Goal: Information Seeking & Learning: Learn about a topic

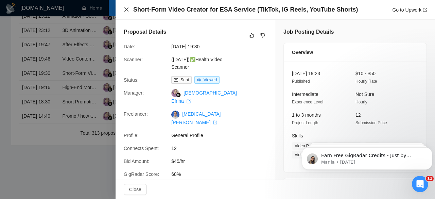
click at [128, 9] on icon "close" at bounding box center [126, 9] width 4 height 4
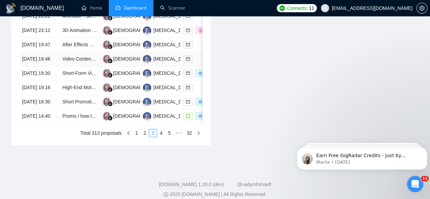
click at [44, 66] on td "[DATE] 19:46" at bounding box center [39, 59] width 40 height 14
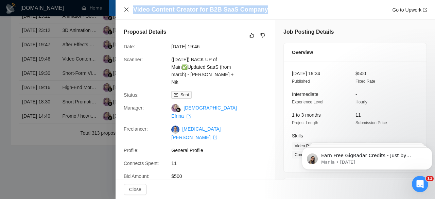
drag, startPoint x: 271, startPoint y: 7, endPoint x: 125, endPoint y: 9, distance: 145.2
click at [125, 9] on div "Video Content Creator for B2B SaaS Company Go to Upwork" at bounding box center [275, 9] width 303 height 9
copy h4 "Video Content Creator for B2B SaaS Company"
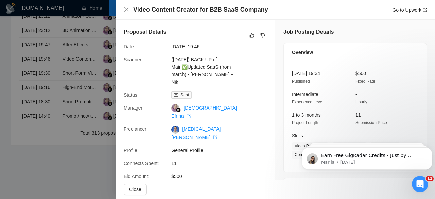
click at [48, 61] on div at bounding box center [217, 99] width 435 height 199
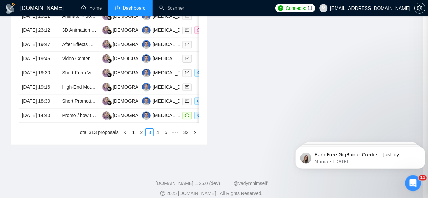
click at [48, 52] on td "[DATE] 19:47" at bounding box center [39, 45] width 40 height 14
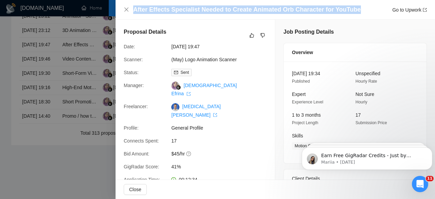
drag, startPoint x: 359, startPoint y: 9, endPoint x: 210, endPoint y: 0, distance: 149.6
click at [210, 0] on div "After Effects Specialist Needed to Create Animated Orb Character for YouTube Go…" at bounding box center [276, 10] width 320 height 20
copy h4 "After Effects Specialist Needed to Create Animated Orb Character for YouTube"
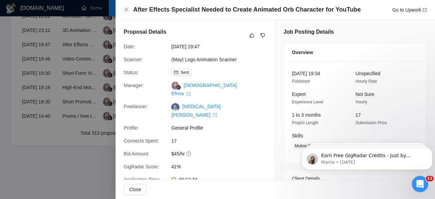
click at [50, 49] on div at bounding box center [217, 99] width 435 height 199
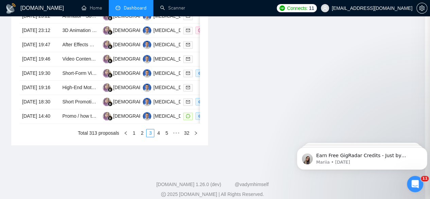
click at [47, 38] on td "[DATE] 23:12" at bounding box center [39, 30] width 40 height 14
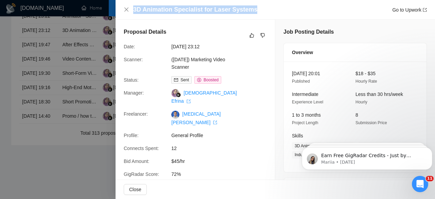
drag, startPoint x: 254, startPoint y: 10, endPoint x: 134, endPoint y: 12, distance: 120.4
click at [134, 12] on div "3D Animation Specialist for Laser Systems Go to Upwork" at bounding box center [280, 9] width 294 height 9
copy h4 "3D Animation Specialist for Laser Systems"
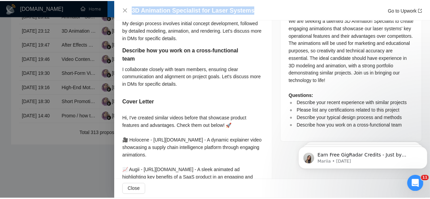
scroll to position [272, 0]
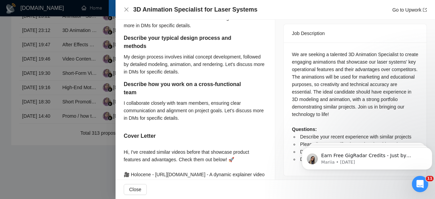
click at [4, 37] on div at bounding box center [217, 99] width 435 height 199
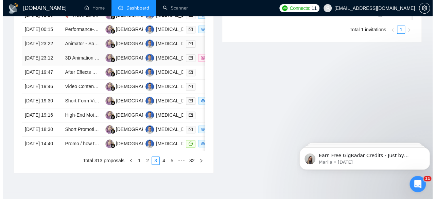
scroll to position [317, 0]
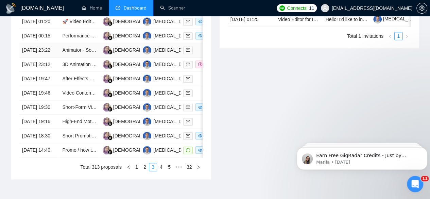
click at [33, 57] on td "[DATE] 23:22" at bounding box center [39, 50] width 40 height 14
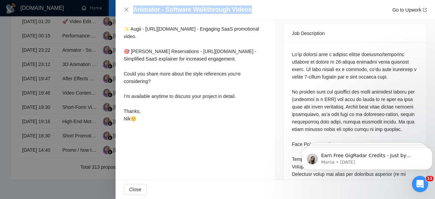
drag, startPoint x: 256, startPoint y: 11, endPoint x: 132, endPoint y: 14, distance: 124.5
click at [132, 14] on div "Animator - Software Walkthrough Videos Go to Upwork" at bounding box center [276, 10] width 320 height 20
copy h4 "Animator - Software Walkthrough Videos"
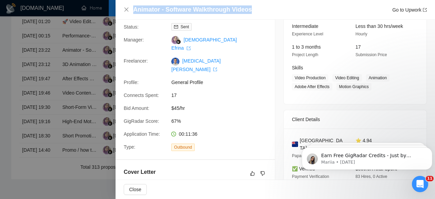
scroll to position [0, 0]
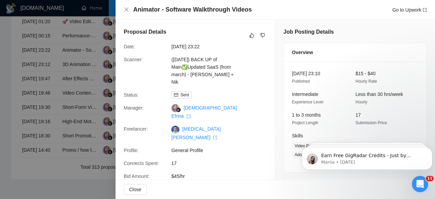
click at [78, 65] on div at bounding box center [217, 99] width 435 height 199
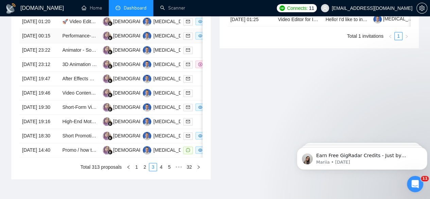
click at [48, 37] on td "[DATE] 00:15" at bounding box center [39, 36] width 40 height 14
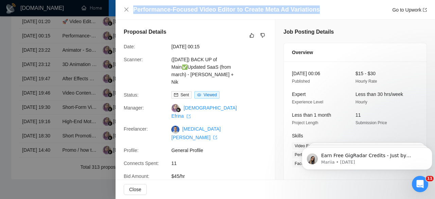
drag, startPoint x: 325, startPoint y: 13, endPoint x: 135, endPoint y: 11, distance: 190.1
click at [135, 11] on div "Performance-Focused Video Editor to Create Meta Ad Variations Go to Upwork" at bounding box center [280, 9] width 294 height 9
copy h4 "Performance-Focused Video Editor to Create Meta Ad Variations"
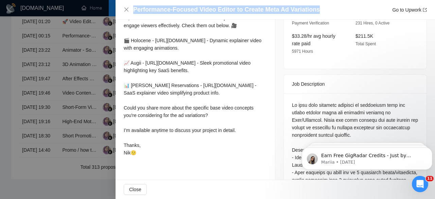
scroll to position [272, 0]
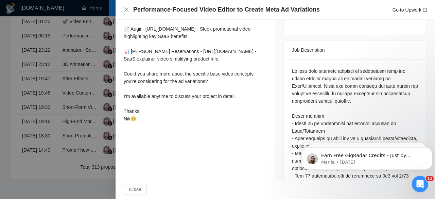
click at [76, 26] on div at bounding box center [217, 99] width 435 height 199
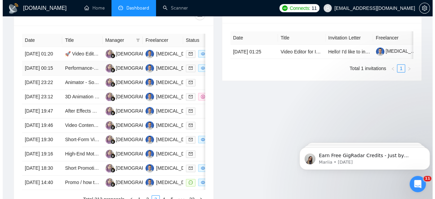
scroll to position [249, 0]
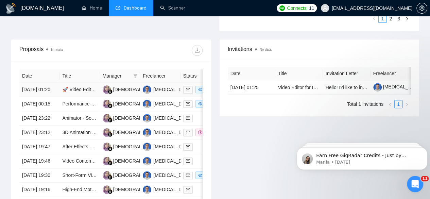
click at [51, 83] on td "[DATE] 01:20" at bounding box center [39, 90] width 40 height 14
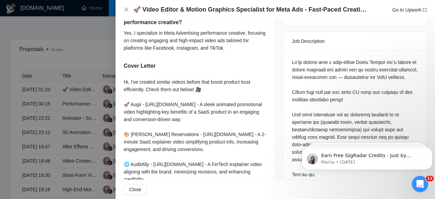
drag, startPoint x: 140, startPoint y: 11, endPoint x: 207, endPoint y: 15, distance: 67.1
click at [207, 15] on div "🚀 Video Editor & Motion Graphics Specialist for Meta Ads - Fast-Paced Creative …" at bounding box center [276, 10] width 320 height 20
copy div "Video Editor & Motion Graphics Specialist for Meta Ads - Fast-Paced Creative Te…"
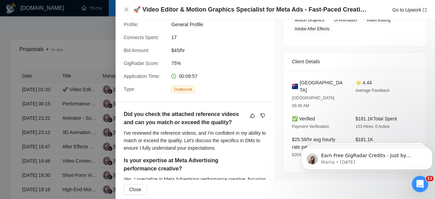
scroll to position [136, 0]
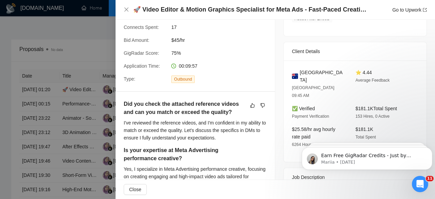
click at [243, 11] on h4 "🚀 Video Editor & Motion Graphics Specialist for Meta Ads - Fast-Paced Creative …" at bounding box center [250, 9] width 235 height 9
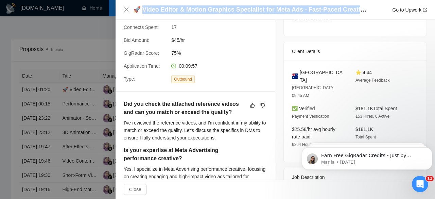
drag, startPoint x: 145, startPoint y: 10, endPoint x: 356, endPoint y: 9, distance: 210.9
click at [356, 9] on h4 "🚀 Video Editor & Motion Graphics Specialist for Meta Ads - Fast-Paced Creative …" at bounding box center [250, 9] width 235 height 9
copy h4 "ideo Editor & Motion Graphics Specialist for Meta Ads - Fast-Paced Creative"
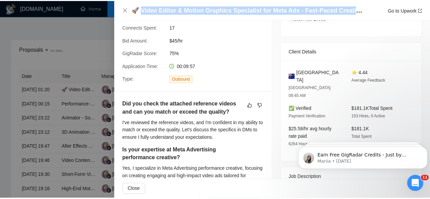
scroll to position [0, 0]
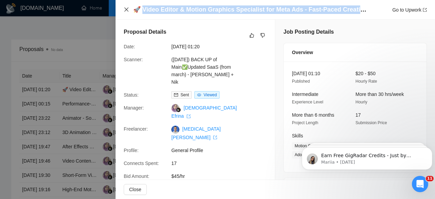
click at [126, 9] on icon "close" at bounding box center [126, 9] width 4 height 4
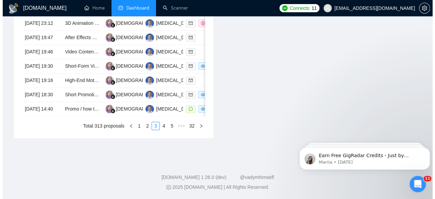
scroll to position [415, 0]
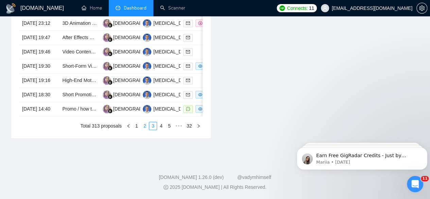
click at [145, 129] on link "2" at bounding box center [144, 125] width 7 height 7
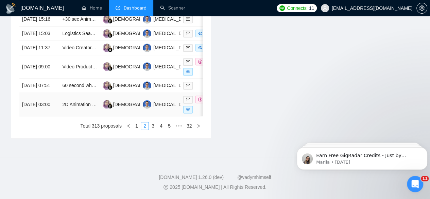
click at [52, 105] on td "[DATE] 03:00" at bounding box center [39, 104] width 40 height 23
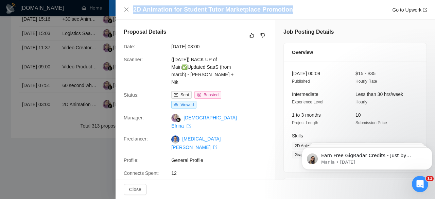
drag, startPoint x: 295, startPoint y: 8, endPoint x: 134, endPoint y: 14, distance: 160.6
click at [134, 14] on div "2D Animation for Student Tutor Marketplace Promotion Go to Upwork" at bounding box center [280, 9] width 294 height 9
copy h4 "2D Animation for Student Tutor Marketplace Promotion"
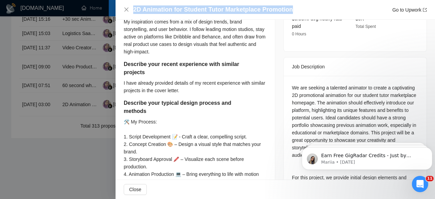
scroll to position [238, 0]
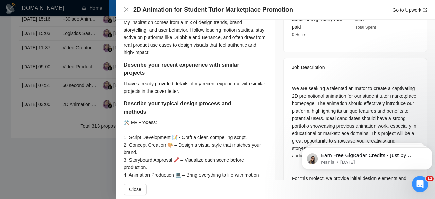
click at [59, 79] on div at bounding box center [217, 99] width 435 height 199
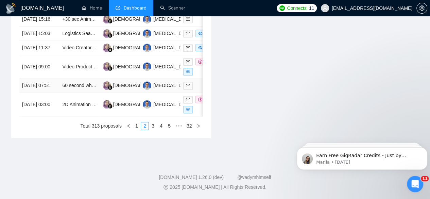
click at [41, 88] on td "[DATE] 07:51" at bounding box center [39, 86] width 40 height 14
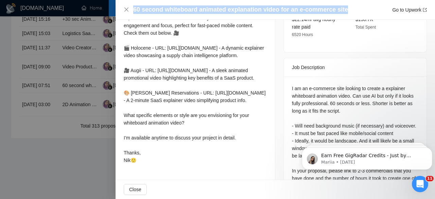
drag, startPoint x: 346, startPoint y: 10, endPoint x: 134, endPoint y: 12, distance: 212.6
click at [135, 12] on div "60 second whiteboard animated explanation video for an e-commerce site Go to Up…" at bounding box center [280, 9] width 294 height 9
copy h4 "60 second whiteboard animated explanation video for an e-commerce site"
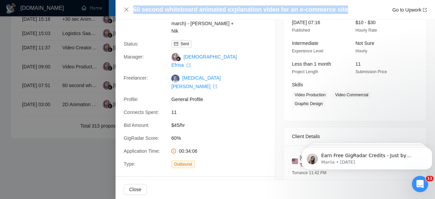
scroll to position [17, 0]
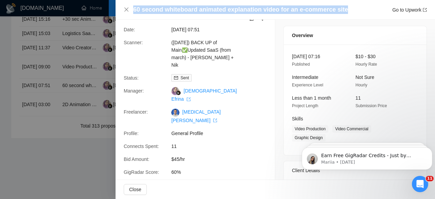
click at [41, 61] on div at bounding box center [217, 99] width 435 height 199
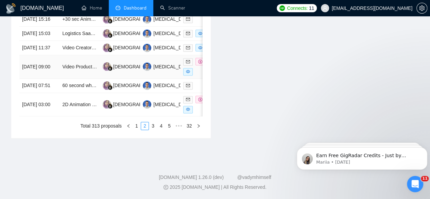
click at [41, 61] on td "[DATE] 09:00" at bounding box center [39, 66] width 40 height 23
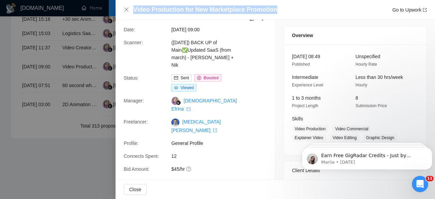
drag, startPoint x: 279, startPoint y: 9, endPoint x: 135, endPoint y: 11, distance: 143.9
click at [135, 11] on div "Video Production for New Marketplace Promotion Go to Upwork" at bounding box center [280, 9] width 294 height 9
copy h4 "Video Production for New Marketplace Promotion"
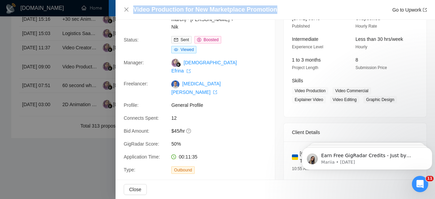
scroll to position [0, 0]
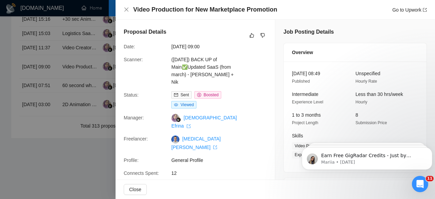
click at [74, 153] on div at bounding box center [217, 99] width 435 height 199
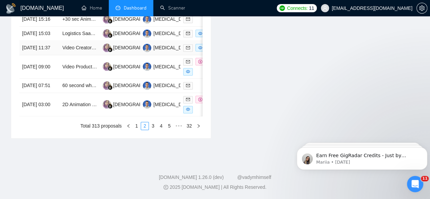
click at [49, 41] on td "[DATE] 11:37" at bounding box center [39, 48] width 40 height 14
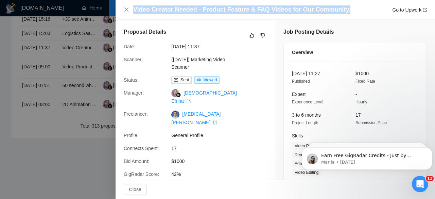
drag, startPoint x: 349, startPoint y: 8, endPoint x: 133, endPoint y: 14, distance: 216.0
click at [133, 14] on div "Video Creator Needed - Product Feature & FAQ Videos for Our Community. Go to Up…" at bounding box center [275, 9] width 303 height 9
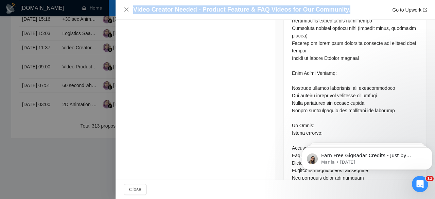
scroll to position [544, 0]
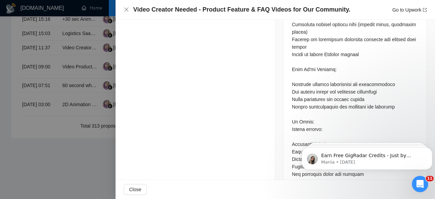
click at [37, 50] on div at bounding box center [217, 99] width 435 height 199
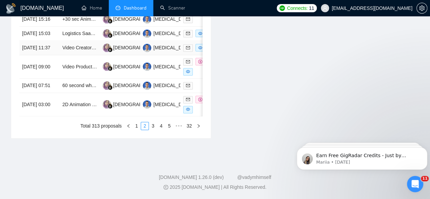
click at [33, 44] on td "[DATE] 11:37" at bounding box center [39, 48] width 40 height 14
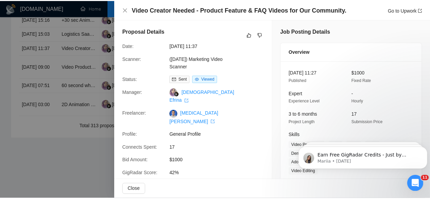
scroll to position [0, 0]
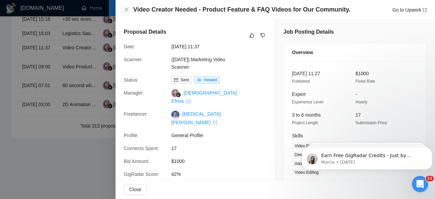
click at [47, 150] on div at bounding box center [217, 99] width 435 height 199
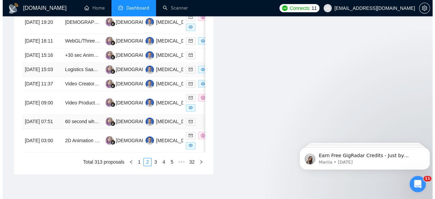
scroll to position [347, 0]
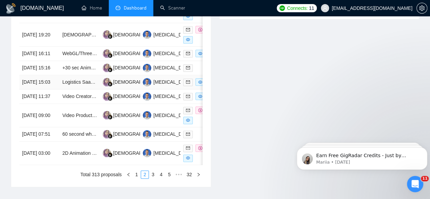
click at [33, 89] on td "[DATE] 15:03" at bounding box center [39, 82] width 40 height 14
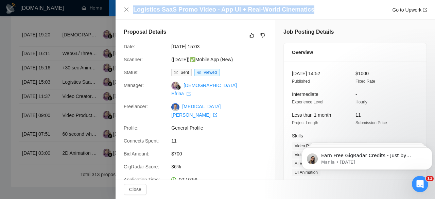
drag, startPoint x: 334, startPoint y: 10, endPoint x: 134, endPoint y: 11, distance: 200.0
click at [134, 11] on div "Logistics SaaS Promo Video - App UI + Real-World Cinematics Go to Upwork" at bounding box center [280, 9] width 294 height 9
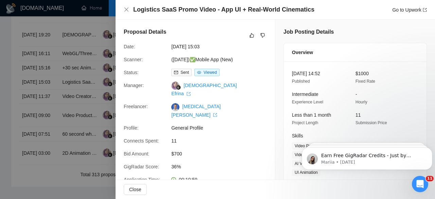
click at [59, 76] on div at bounding box center [217, 99] width 435 height 199
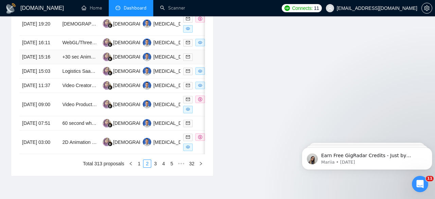
click at [43, 64] on td "[DATE] 15:16" at bounding box center [39, 57] width 40 height 14
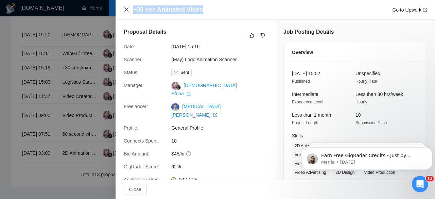
drag, startPoint x: 210, startPoint y: 11, endPoint x: 129, endPoint y: 10, distance: 81.0
click at [129, 10] on div "+30 sec Animated Video Go to Upwork" at bounding box center [275, 9] width 303 height 9
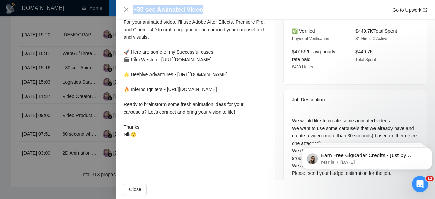
scroll to position [250, 0]
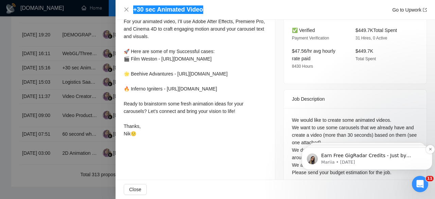
click at [422, 154] on p "Earn Free GigRadar Credits - Just by Sharing Your Story! 💬 Want more credits fo…" at bounding box center [372, 155] width 103 height 7
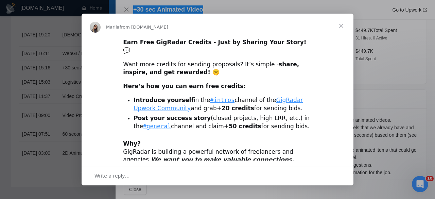
scroll to position [0, 0]
click at [344, 27] on span "Close" at bounding box center [341, 26] width 24 height 24
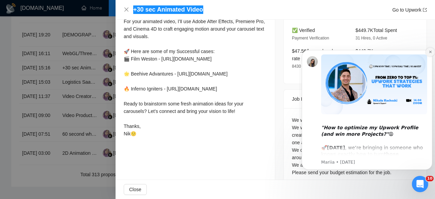
click at [432, 52] on icon "Dismiss notification" at bounding box center [430, 52] width 2 height 2
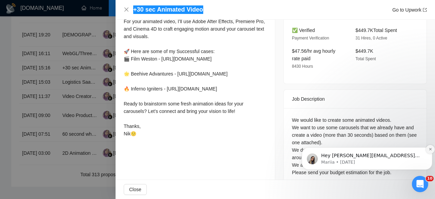
click at [430, 148] on icon "Dismiss notification" at bounding box center [431, 149] width 4 height 4
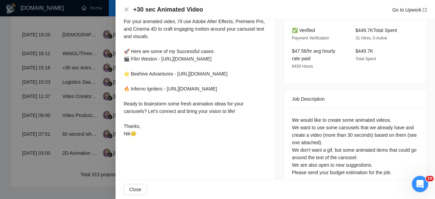
click at [43, 61] on div at bounding box center [217, 99] width 435 height 199
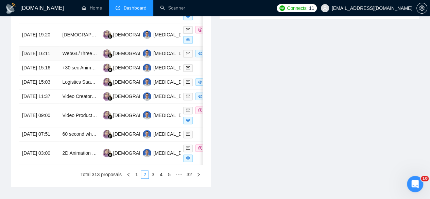
click at [38, 47] on td "[DATE] 16:11" at bounding box center [39, 54] width 40 height 14
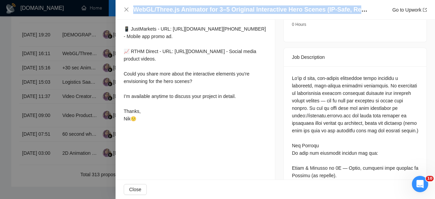
drag, startPoint x: 134, startPoint y: 9, endPoint x: 356, endPoint y: 7, distance: 222.1
click at [356, 7] on h4 "WebGL/Three.js Animator for 3–5 Original Interactive Hero Scenes (IP-Safe, Reac…" at bounding box center [250, 9] width 235 height 9
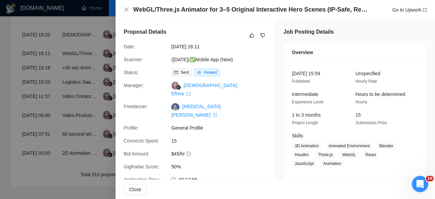
click at [48, 32] on div at bounding box center [217, 99] width 435 height 199
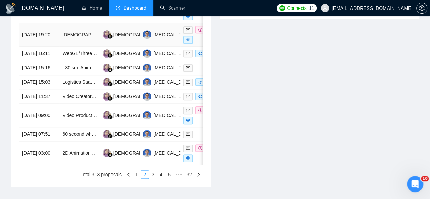
click at [48, 31] on td "[DATE] 19:20" at bounding box center [39, 34] width 40 height 23
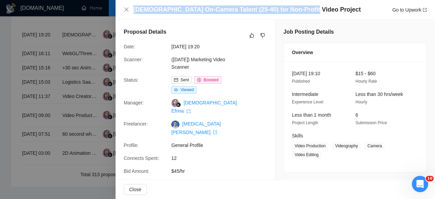
drag, startPoint x: 305, startPoint y: 9, endPoint x: 133, endPoint y: 13, distance: 172.1
click at [133, 13] on div "[DEMOGRAPHIC_DATA] On-Camera Talent (25-40) for Non-Profit Video Project Go to …" at bounding box center [280, 9] width 294 height 9
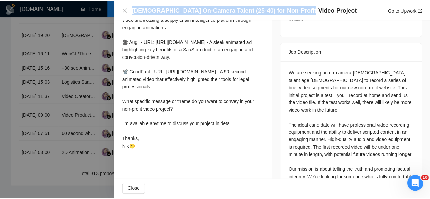
scroll to position [272, 0]
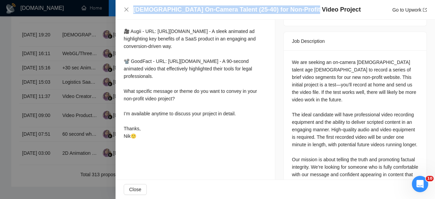
click at [58, 59] on div at bounding box center [217, 99] width 435 height 199
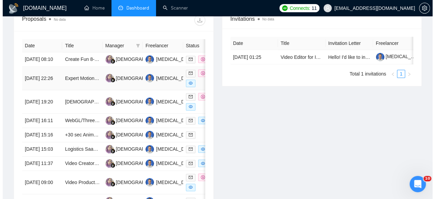
scroll to position [279, 0]
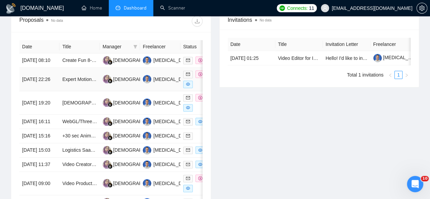
click at [53, 74] on td "[DATE] 22:26" at bounding box center [39, 79] width 40 height 23
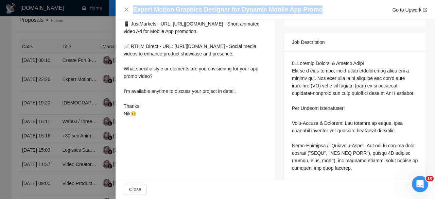
drag, startPoint x: 326, startPoint y: 12, endPoint x: 118, endPoint y: 15, distance: 208.2
click at [118, 15] on div "Expert Motion Graphics Designer for Dynamic Mobile App Promo Go to Upwork" at bounding box center [276, 10] width 320 height 20
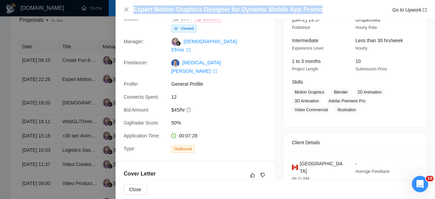
scroll to position [0, 0]
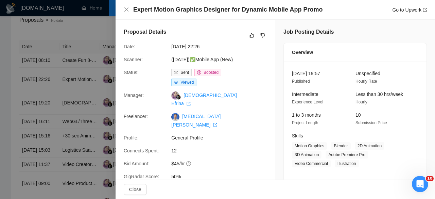
click at [83, 23] on div at bounding box center [217, 99] width 435 height 199
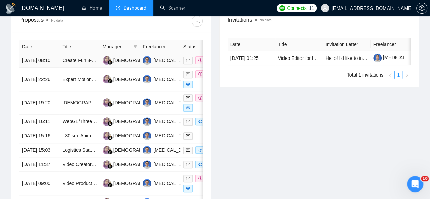
click at [50, 53] on td "[DATE] 08:10" at bounding box center [39, 60] width 40 height 14
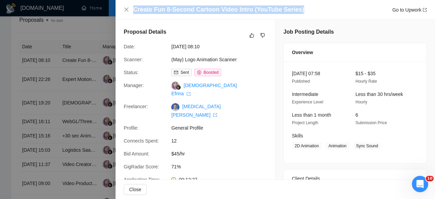
drag, startPoint x: 302, startPoint y: 9, endPoint x: 135, endPoint y: 12, distance: 167.3
click at [135, 12] on div "Create Fun 8-Second Cartoon Video Intro (YouTube Series) Go to Upwork" at bounding box center [280, 9] width 294 height 9
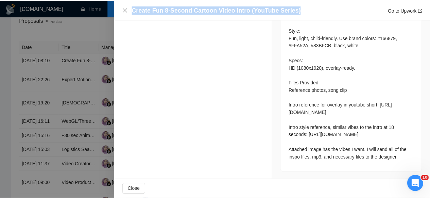
scroll to position [422, 0]
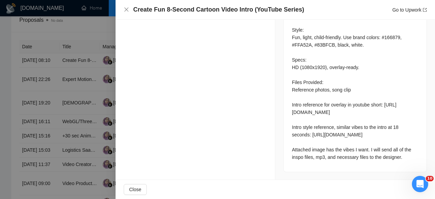
click at [89, 61] on div at bounding box center [217, 99] width 435 height 199
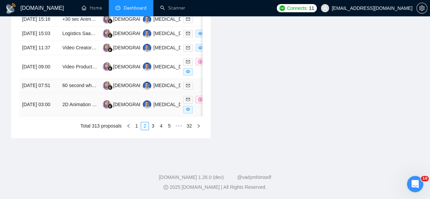
scroll to position [424, 0]
click at [137, 127] on link "1" at bounding box center [136, 125] width 7 height 7
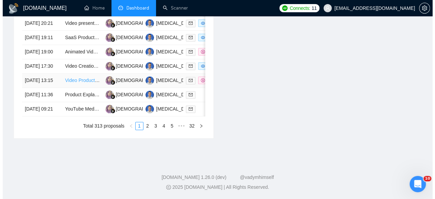
scroll to position [417, 0]
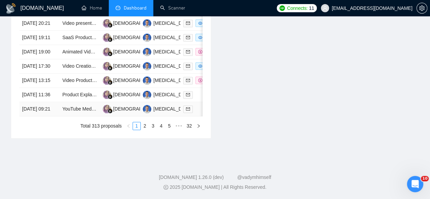
click at [42, 102] on td "[DATE] 09:21" at bounding box center [39, 109] width 40 height 14
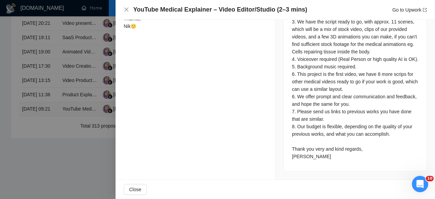
scroll to position [341, 0]
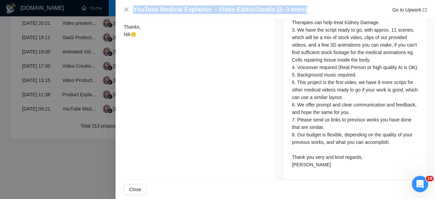
drag, startPoint x: 304, startPoint y: 9, endPoint x: 134, endPoint y: 12, distance: 169.7
click at [134, 12] on div "YouTube Medical Explainer – Video Editor/Studio (2–3 mins) Go to Upwork" at bounding box center [280, 9] width 294 height 9
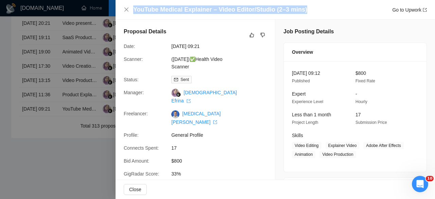
scroll to position [0, 0]
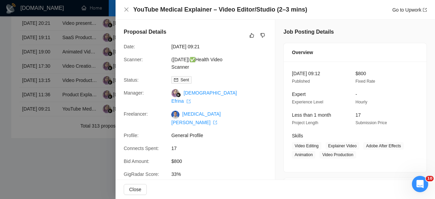
click at [39, 85] on div at bounding box center [217, 99] width 435 height 199
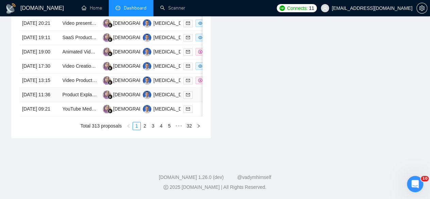
click at [38, 88] on td "[DATE] 11:36" at bounding box center [39, 95] width 40 height 14
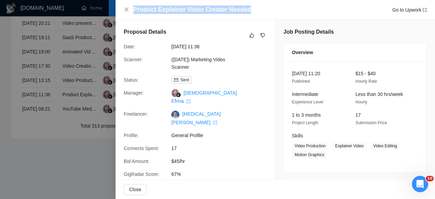
drag, startPoint x: 275, startPoint y: 7, endPoint x: 110, endPoint y: 19, distance: 165.7
click at [110, 19] on div "Product Explainer Video Creator Needed Go to Upwork Proposal Details Date: [DAT…" at bounding box center [217, 99] width 435 height 199
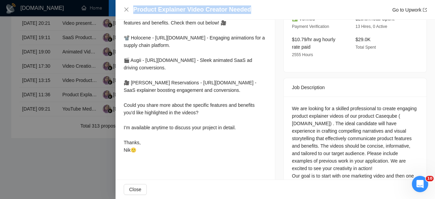
scroll to position [237, 0]
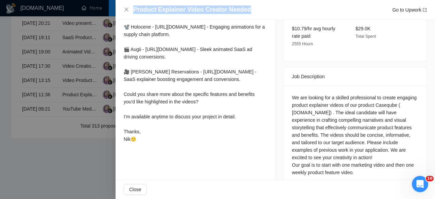
click at [253, 9] on div "Product Explainer Video Creator Needed Go to Upwork" at bounding box center [280, 9] width 294 height 9
drag, startPoint x: 254, startPoint y: 8, endPoint x: 133, endPoint y: 12, distance: 121.8
click at [133, 12] on div "Product Explainer Video Creator Needed Go to Upwork" at bounding box center [275, 9] width 303 height 9
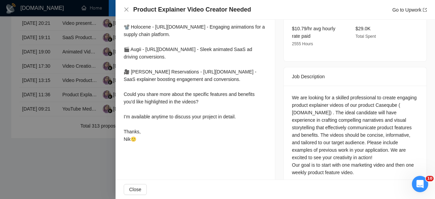
click at [39, 61] on div at bounding box center [217, 99] width 435 height 199
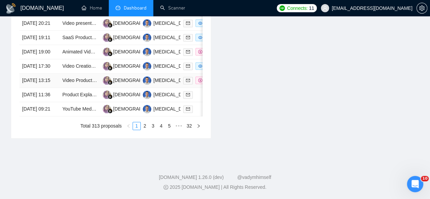
click at [37, 73] on td "[DATE] 13:15" at bounding box center [39, 80] width 40 height 14
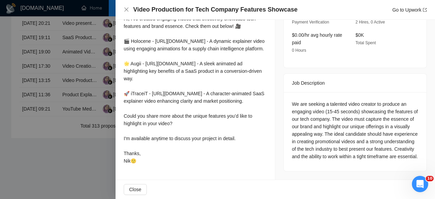
scroll to position [222, 0]
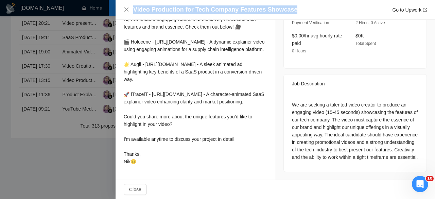
drag, startPoint x: 292, startPoint y: 10, endPoint x: 134, endPoint y: 14, distance: 158.9
click at [134, 14] on div "Video Production for Tech Company Features Showcase Go to Upwork" at bounding box center [280, 9] width 294 height 9
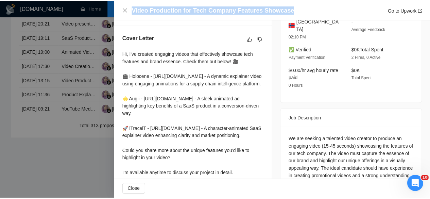
scroll to position [52, 0]
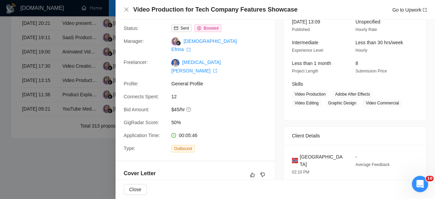
click at [42, 47] on div at bounding box center [217, 99] width 435 height 199
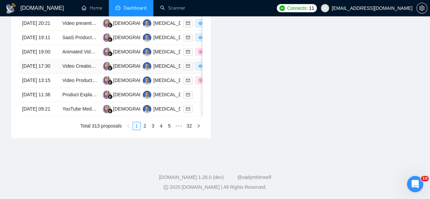
click at [43, 59] on td "[DATE] 17:30" at bounding box center [39, 66] width 40 height 14
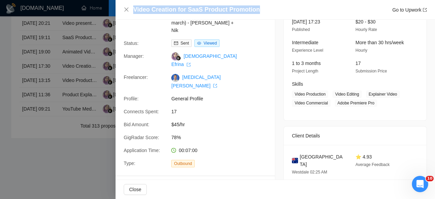
drag, startPoint x: 269, startPoint y: 6, endPoint x: 157, endPoint y: 4, distance: 111.2
click at [157, 4] on div "Video Creation for SaaS Product Promotion Go to Upwork" at bounding box center [276, 10] width 320 height 20
click at [82, 50] on div at bounding box center [217, 99] width 435 height 199
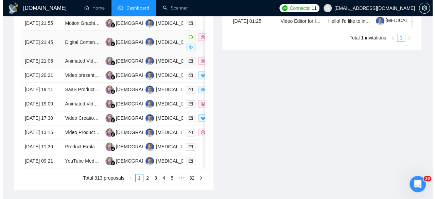
scroll to position [281, 0]
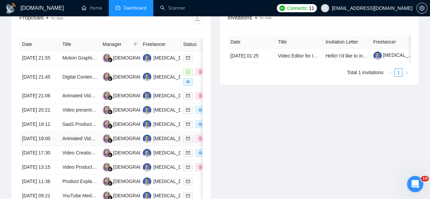
click at [48, 146] on td "[DATE] 19:00" at bounding box center [39, 139] width 40 height 14
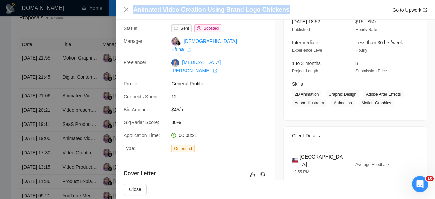
drag, startPoint x: 284, startPoint y: 8, endPoint x: 131, endPoint y: 11, distance: 152.7
click at [131, 11] on div "Animated Video Creation Using Brand Logo Chickens Go to Upwork" at bounding box center [275, 9] width 303 height 9
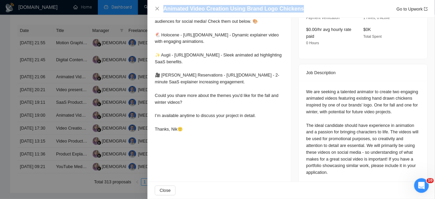
scroll to position [225, 0]
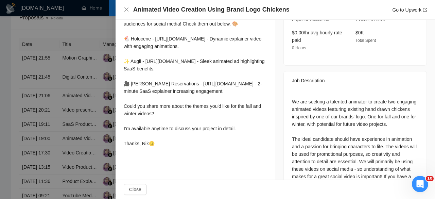
click at [44, 139] on div at bounding box center [217, 99] width 435 height 199
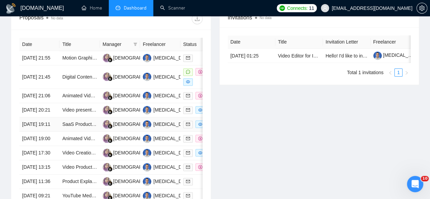
click at [44, 132] on td "[DATE] 19:11" at bounding box center [39, 124] width 40 height 14
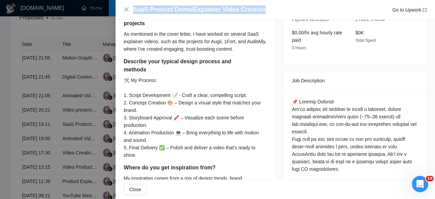
drag, startPoint x: 265, startPoint y: 5, endPoint x: 132, endPoint y: 11, distance: 132.8
click at [132, 11] on div "SaaS Product Demo/Explainer Video Creation Go to Upwork" at bounding box center [275, 9] width 303 height 9
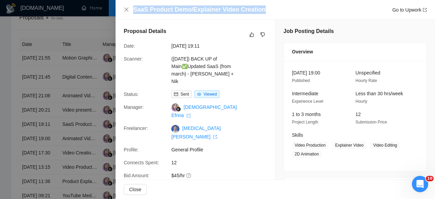
scroll to position [0, 0]
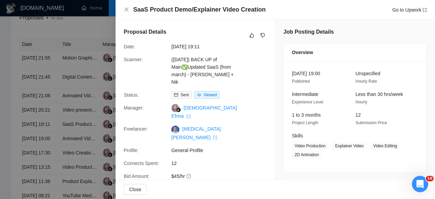
click at [53, 123] on div at bounding box center [217, 99] width 435 height 199
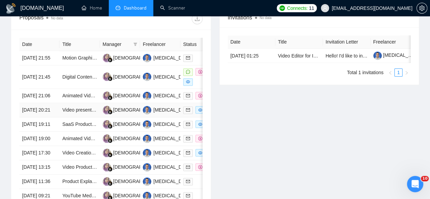
click at [50, 117] on td "[DATE] 20:21" at bounding box center [39, 110] width 40 height 14
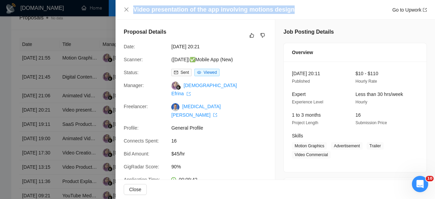
drag, startPoint x: 298, startPoint y: 13, endPoint x: 131, endPoint y: 11, distance: 167.0
click at [131, 11] on div "Video presentation of the app involving motions design Go to Upwork" at bounding box center [275, 9] width 303 height 9
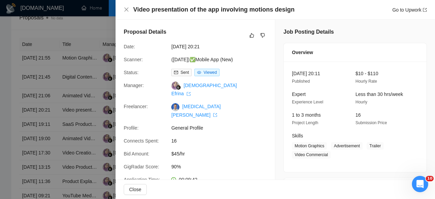
click at [48, 87] on div at bounding box center [217, 99] width 435 height 199
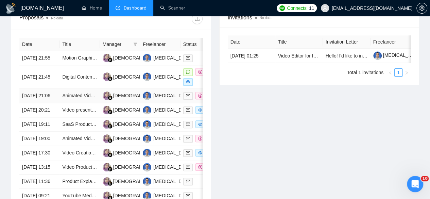
click at [49, 90] on td "[DATE] 21:06" at bounding box center [39, 96] width 40 height 14
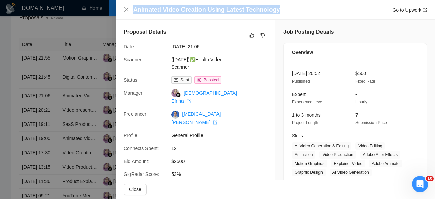
drag, startPoint x: 282, startPoint y: 8, endPoint x: 128, endPoint y: 15, distance: 153.9
click at [128, 15] on div "Animated Video Creation Using Latest Technology Go to Upwork" at bounding box center [276, 10] width 320 height 20
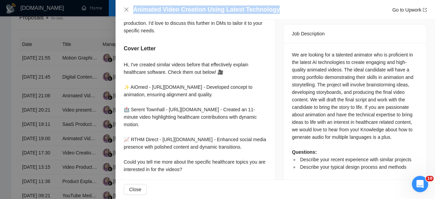
scroll to position [292, 0]
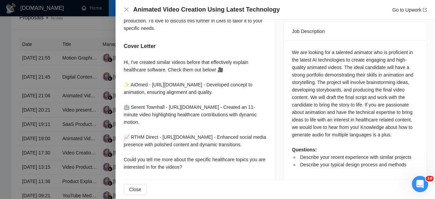
click at [46, 135] on div at bounding box center [217, 99] width 435 height 199
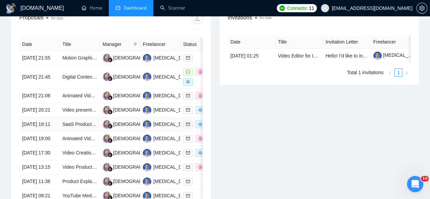
click at [46, 132] on td "[DATE] 19:11" at bounding box center [39, 124] width 40 height 14
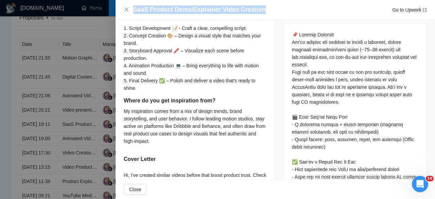
drag, startPoint x: 269, startPoint y: 9, endPoint x: 120, endPoint y: 13, distance: 148.7
click at [122, 13] on div "SaaS Product Demo/Explainer Video Creation Go to Upwork" at bounding box center [276, 10] width 320 height 20
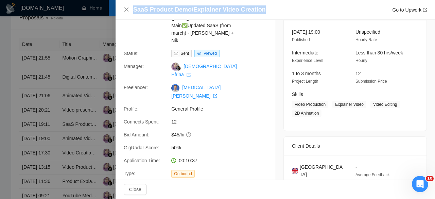
scroll to position [0, 0]
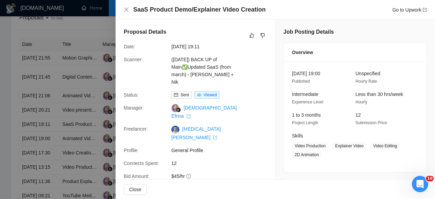
click at [47, 112] on div at bounding box center [217, 99] width 435 height 199
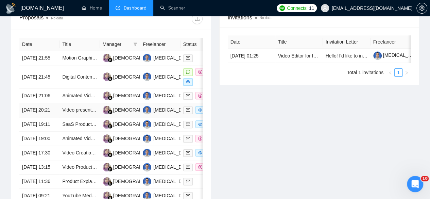
click at [46, 111] on td "[DATE] 20:21" at bounding box center [39, 110] width 40 height 14
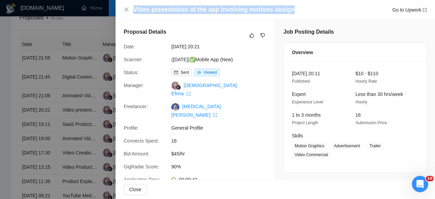
drag, startPoint x: 288, startPoint y: 10, endPoint x: 160, endPoint y: 4, distance: 128.4
click at [160, 4] on div "Video presentation of the app involving motions design Go to Upwork" at bounding box center [276, 10] width 320 height 20
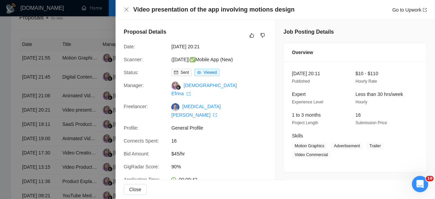
click at [84, 79] on div at bounding box center [217, 99] width 435 height 199
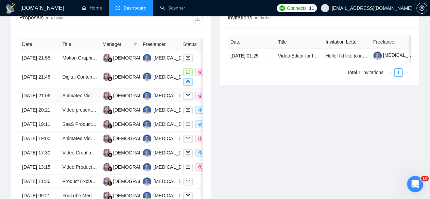
click at [30, 92] on td "[DATE] 21:06" at bounding box center [39, 96] width 40 height 14
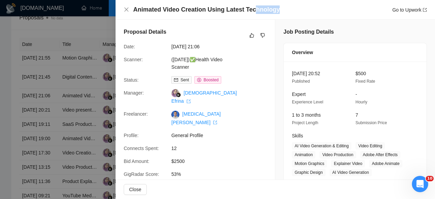
drag, startPoint x: 282, startPoint y: 8, endPoint x: 248, endPoint y: 6, distance: 33.7
click at [248, 6] on div "Animated Video Creation Using Latest Technology Go to Upwork" at bounding box center [280, 9] width 294 height 9
click at [51, 93] on div at bounding box center [217, 99] width 435 height 199
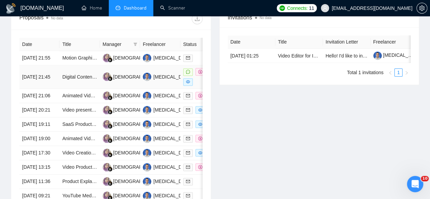
click at [48, 67] on td "[DATE] 21:45" at bounding box center [39, 76] width 40 height 23
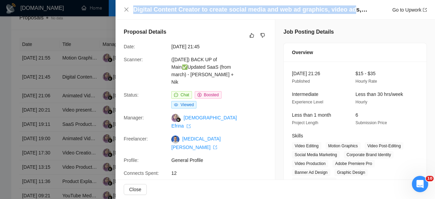
drag, startPoint x: 133, startPoint y: 10, endPoint x: 346, endPoint y: 9, distance: 212.9
click at [346, 9] on h4 "Digital Content Creator to create social media and web ad graphics, video ads, …" at bounding box center [250, 9] width 235 height 9
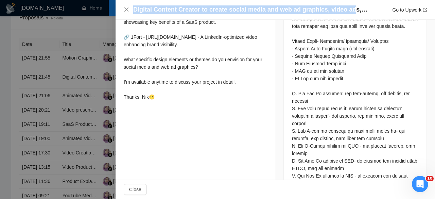
scroll to position [272, 0]
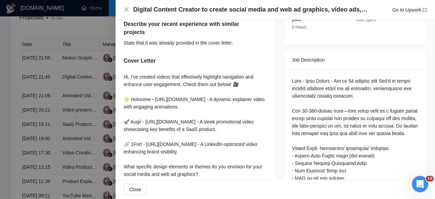
click at [49, 57] on div at bounding box center [217, 99] width 435 height 199
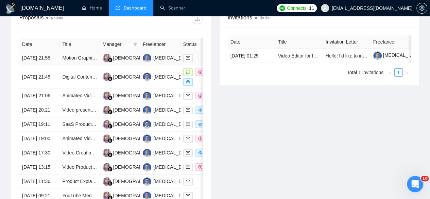
click at [48, 51] on td "[DATE] 21:55" at bounding box center [39, 58] width 40 height 14
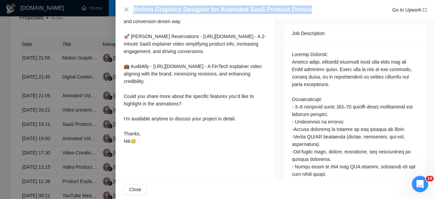
drag, startPoint x: 307, startPoint y: 9, endPoint x: 129, endPoint y: 4, distance: 178.3
click at [129, 4] on div "Motion Graphics Designer for Animated SaaS Product Demos Go to Upwork" at bounding box center [276, 10] width 320 height 20
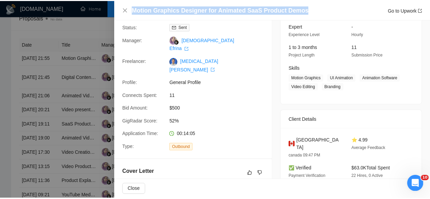
scroll to position [0, 0]
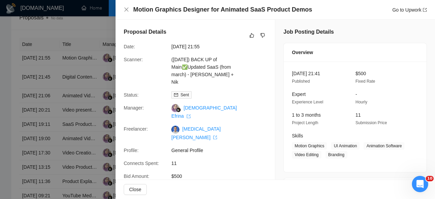
click at [85, 29] on div at bounding box center [217, 99] width 435 height 199
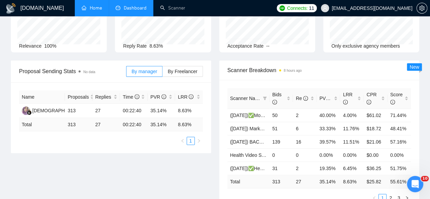
scroll to position [43, 0]
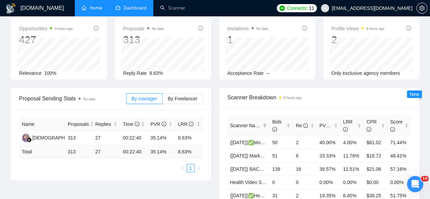
click at [88, 6] on link "Home" at bounding box center [92, 8] width 20 height 6
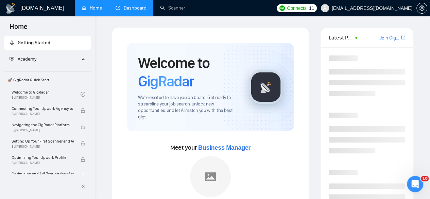
click at [133, 8] on link "Dashboard" at bounding box center [131, 8] width 31 height 6
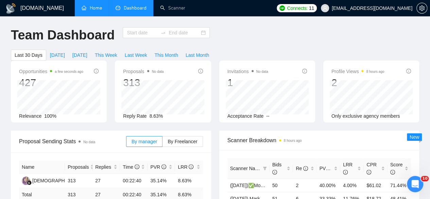
type input "[DATE]"
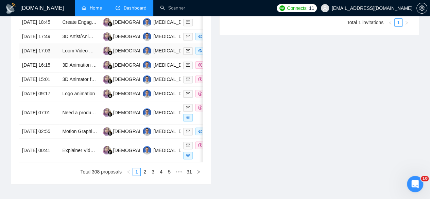
scroll to position [374, 0]
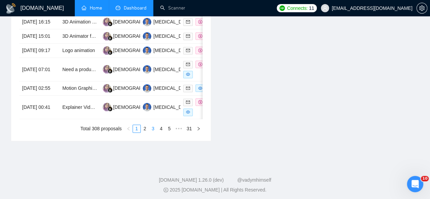
click at [153, 132] on link "3" at bounding box center [152, 128] width 7 height 7
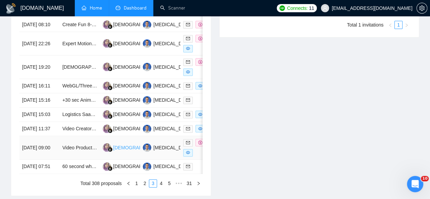
scroll to position [422, 0]
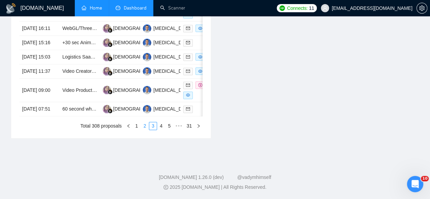
click at [147, 128] on link "2" at bounding box center [144, 125] width 7 height 7
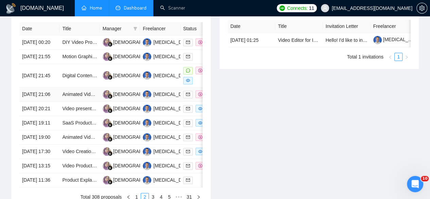
scroll to position [281, 0]
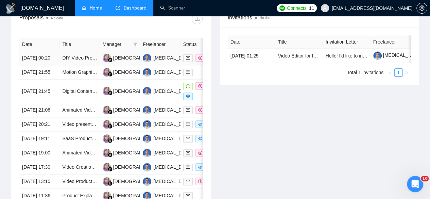
click at [47, 51] on td "[DATE] 00:20" at bounding box center [39, 58] width 40 height 14
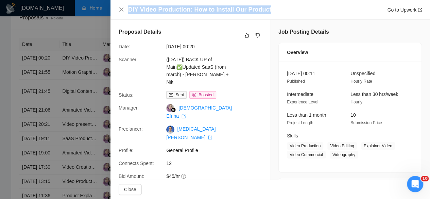
drag, startPoint x: 260, startPoint y: 13, endPoint x: 126, endPoint y: 13, distance: 134.0
click at [126, 13] on div "DIY Video Production: How to Install Our Product Go to Upwork" at bounding box center [270, 9] width 303 height 9
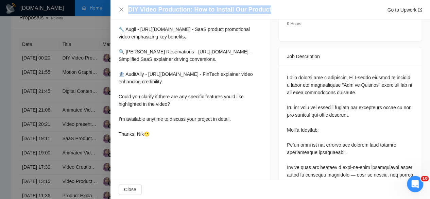
scroll to position [238, 0]
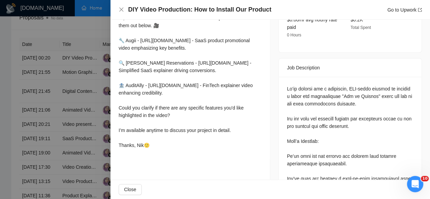
click at [75, 37] on div at bounding box center [215, 99] width 430 height 199
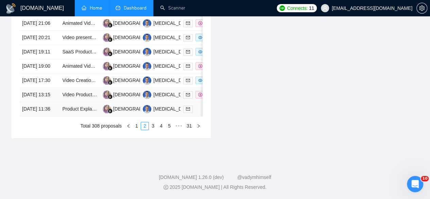
scroll to position [417, 0]
click at [136, 130] on div "Date Title Manager Freelancer Status [DATE] 00:20 DIY Video Production: How to …" at bounding box center [111, 40] width 200 height 195
click at [136, 130] on link "1" at bounding box center [136, 125] width 7 height 7
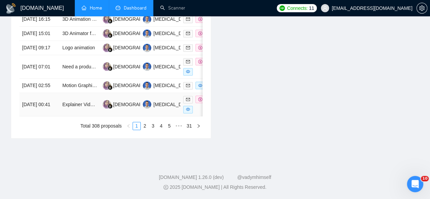
click at [50, 103] on td "[DATE] 00:41" at bounding box center [39, 104] width 40 height 23
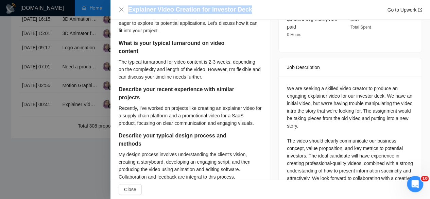
drag, startPoint x: 247, startPoint y: 9, endPoint x: 135, endPoint y: 4, distance: 112.0
click at [135, 4] on div "Explainer Video Creation for Investor Deck Go to Upwork" at bounding box center [271, 10] width 320 height 20
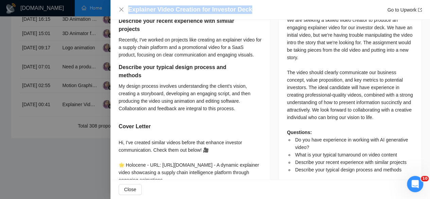
scroll to position [306, 0]
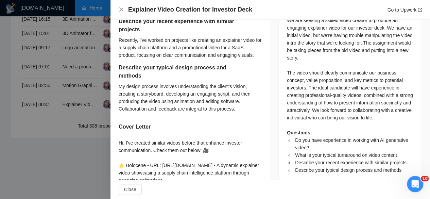
click at [37, 86] on div at bounding box center [215, 99] width 430 height 199
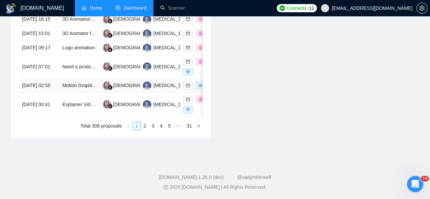
click at [37, 79] on td "[DATE] 02:55" at bounding box center [39, 86] width 40 height 14
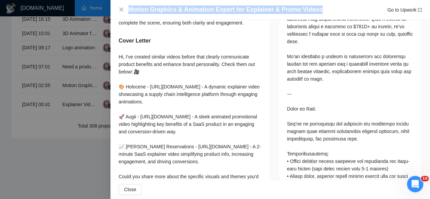
drag, startPoint x: 334, startPoint y: 9, endPoint x: 139, endPoint y: 5, distance: 194.6
click at [139, 5] on div "Motion Graphics & Animation Expert for Explainer & Promo Videos Go to Upwork" at bounding box center [271, 10] width 320 height 20
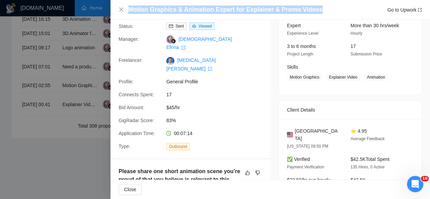
scroll to position [0, 0]
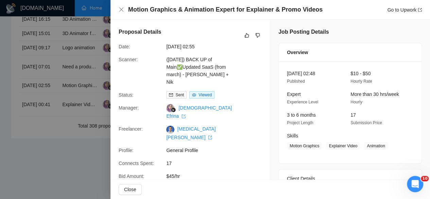
click at [46, 61] on div at bounding box center [215, 99] width 430 height 199
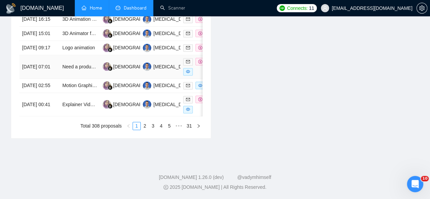
click at [43, 57] on td "[DATE] 07:01" at bounding box center [39, 66] width 40 height 23
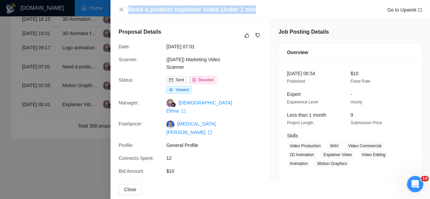
drag, startPoint x: 264, startPoint y: 11, endPoint x: 126, endPoint y: 9, distance: 138.1
click at [126, 9] on div "Need a product explainer video Under 1 min Go to Upwork" at bounding box center [270, 9] width 303 height 9
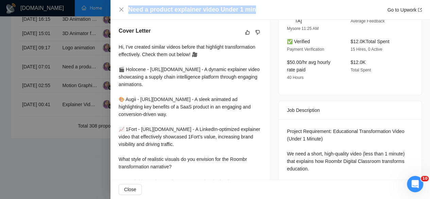
scroll to position [238, 0]
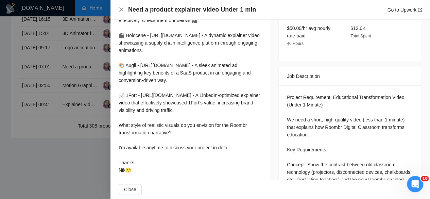
click at [39, 51] on div at bounding box center [215, 99] width 430 height 199
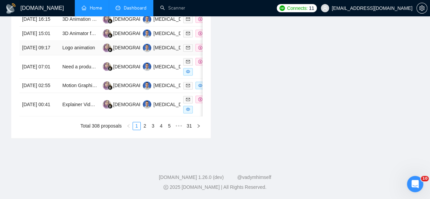
click at [33, 41] on td "[DATE] 09:17" at bounding box center [39, 48] width 40 height 14
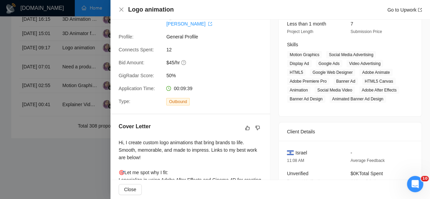
scroll to position [0, 0]
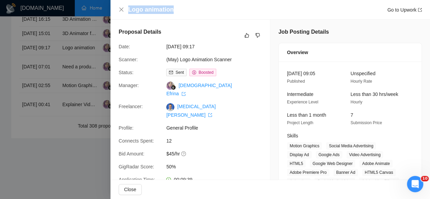
drag, startPoint x: 184, startPoint y: 4, endPoint x: 173, endPoint y: 13, distance: 13.3
click at [173, 13] on div "Logo animation Go to Upwork" at bounding box center [271, 10] width 320 height 20
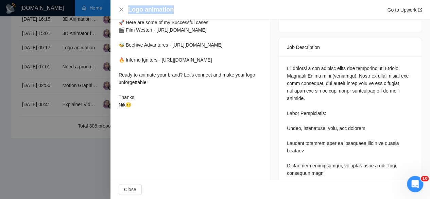
scroll to position [306, 0]
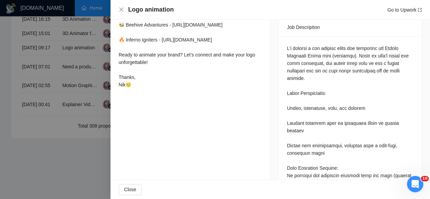
click at [78, 139] on div at bounding box center [215, 99] width 430 height 199
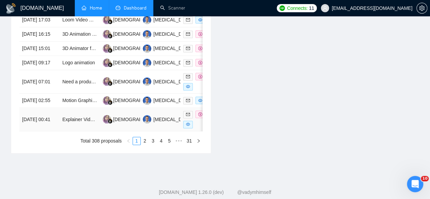
scroll to position [349, 0]
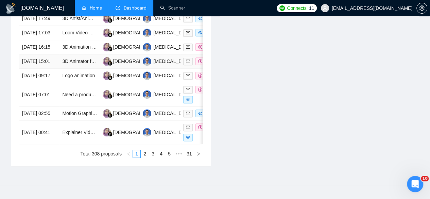
click at [54, 69] on td "[DATE] 15:01" at bounding box center [39, 61] width 40 height 14
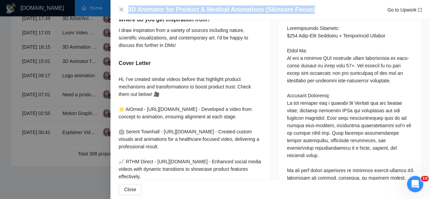
drag, startPoint x: 313, startPoint y: 7, endPoint x: 129, endPoint y: 12, distance: 183.7
click at [129, 12] on div "3D Animator for Product & Medical Animations (Skincare Focus) Go to Upwork" at bounding box center [275, 9] width 294 height 9
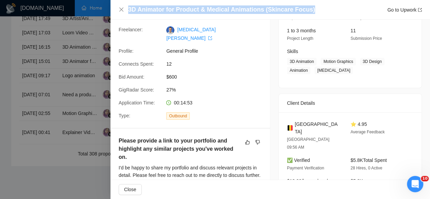
scroll to position [0, 0]
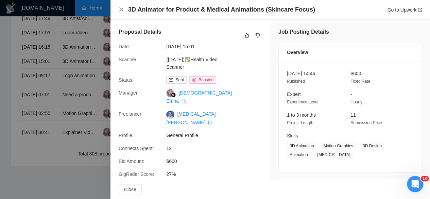
click at [47, 62] on div at bounding box center [215, 99] width 430 height 199
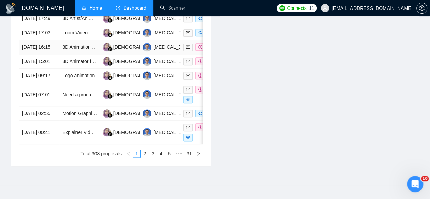
click at [47, 54] on td "[DATE] 16:15" at bounding box center [39, 47] width 40 height 14
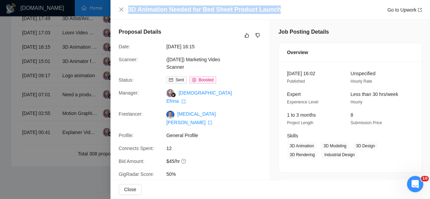
drag, startPoint x: 286, startPoint y: 9, endPoint x: 128, endPoint y: 11, distance: 158.8
click at [128, 11] on div "3D Animation Needed for Bed Sheet Product Launch Go to Upwork" at bounding box center [270, 9] width 303 height 9
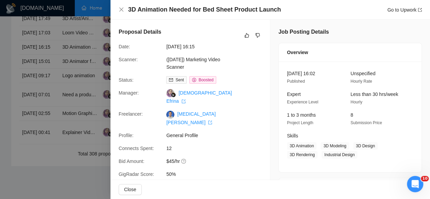
click at [46, 49] on div at bounding box center [215, 99] width 430 height 199
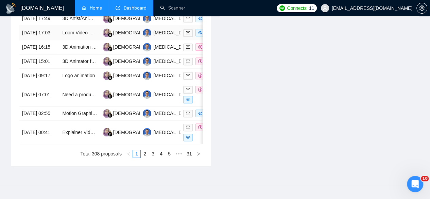
click at [46, 40] on td "[DATE] 17:03" at bounding box center [39, 33] width 40 height 14
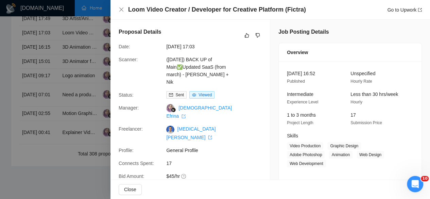
drag, startPoint x: 315, startPoint y: 8, endPoint x: 263, endPoint y: 16, distance: 52.3
click at [210, 17] on div "Loom Video Creator / Developer for Creative Platform (Fictra) Go to Upwork" at bounding box center [271, 10] width 320 height 20
click at [295, 13] on h4 "Loom Video Creator / Developer for Creative Platform (Fictra)" at bounding box center [217, 9] width 178 height 9
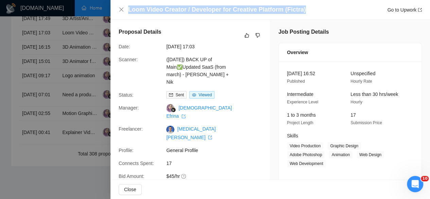
drag, startPoint x: 314, startPoint y: 11, endPoint x: 125, endPoint y: 8, distance: 188.8
click at [125, 8] on div "Loom Video Creator / Developer for Creative Platform (Fictra) Go to Upwork" at bounding box center [270, 9] width 303 height 9
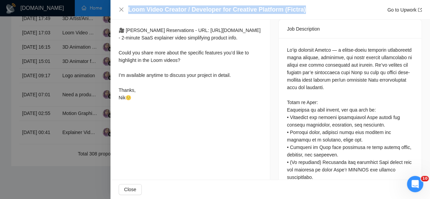
scroll to position [306, 0]
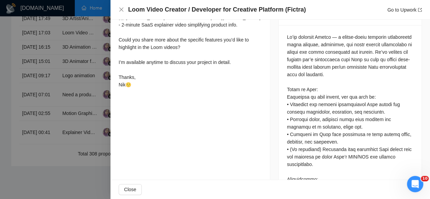
click at [64, 51] on div at bounding box center [215, 99] width 430 height 199
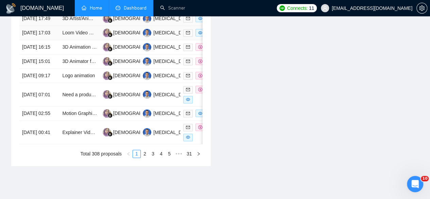
scroll to position [281, 0]
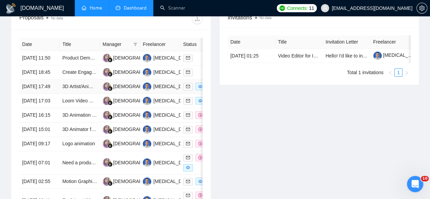
click at [39, 91] on td "[DATE] 17:49" at bounding box center [39, 87] width 40 height 14
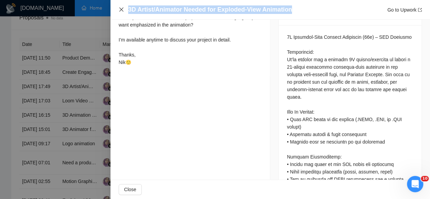
drag, startPoint x: 301, startPoint y: 11, endPoint x: 123, endPoint y: 9, distance: 178.6
click at [123, 9] on div "3D Artist/Animator Needed for Exploded-View Animation Go to Upwork" at bounding box center [270, 9] width 303 height 9
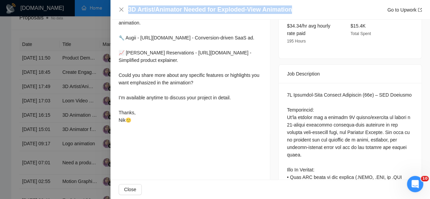
scroll to position [272, 0]
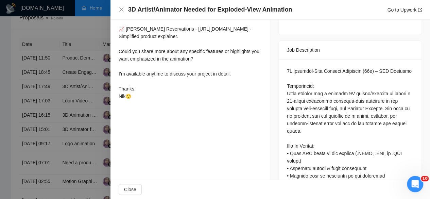
click at [36, 67] on div at bounding box center [215, 99] width 430 height 199
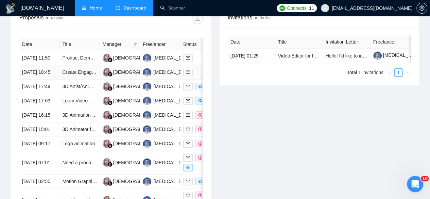
click at [47, 67] on td "[DATE] 18:45" at bounding box center [39, 72] width 40 height 14
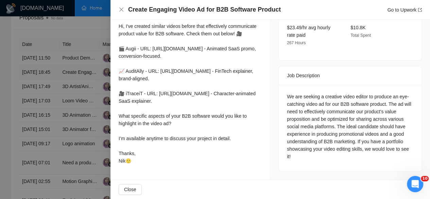
scroll to position [226, 0]
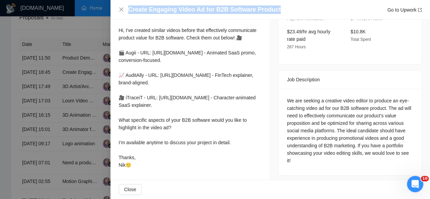
drag, startPoint x: 286, startPoint y: 7, endPoint x: 127, endPoint y: 11, distance: 158.9
click at [127, 11] on div "Create Engaging Video Ad for B2B Software Product Go to Upwork" at bounding box center [270, 9] width 303 height 9
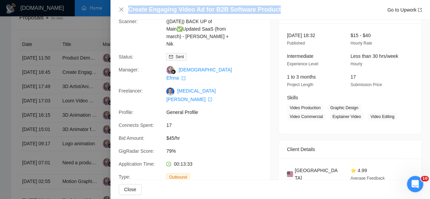
scroll to position [0, 0]
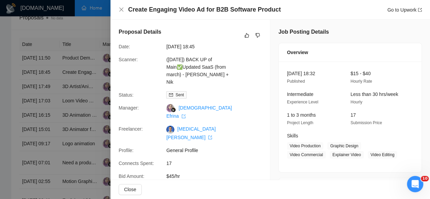
click at [43, 46] on div at bounding box center [215, 99] width 430 height 199
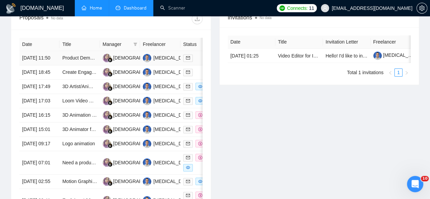
click at [43, 51] on td "[DATE] 11:50" at bounding box center [39, 58] width 40 height 14
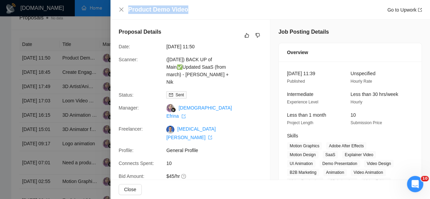
drag, startPoint x: 203, startPoint y: 7, endPoint x: 129, endPoint y: 8, distance: 74.5
click at [129, 8] on div "Product Demo Video Go to Upwork" at bounding box center [275, 9] width 294 height 9
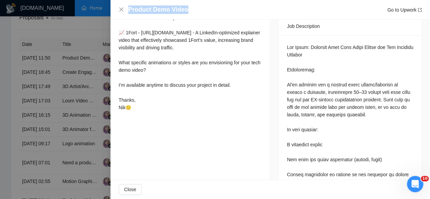
scroll to position [306, 0]
